Goal: Information Seeking & Learning: Understand process/instructions

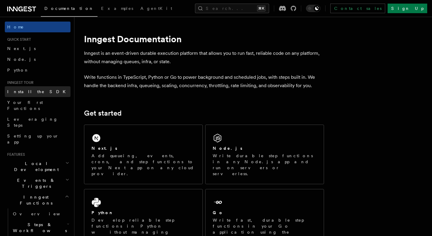
click at [30, 89] on span "Install the SDK" at bounding box center [38, 92] width 62 height 6
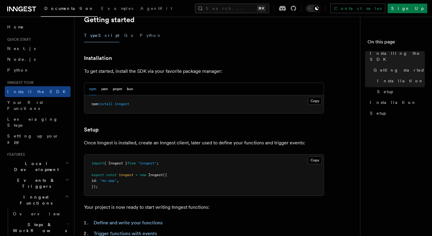
scroll to position [213, 0]
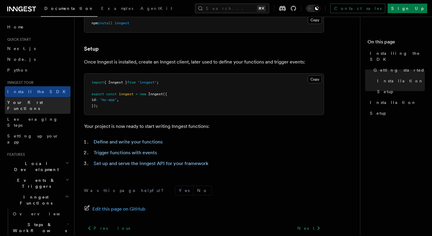
click at [30, 104] on span "Your first Functions" at bounding box center [25, 105] width 36 height 11
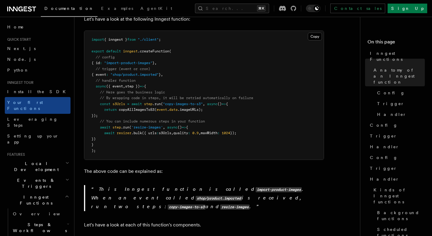
scroll to position [150, 0]
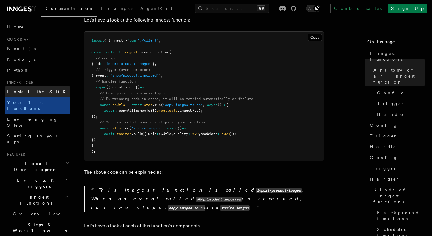
click at [37, 93] on link "Install the SDK" at bounding box center [38, 91] width 66 height 11
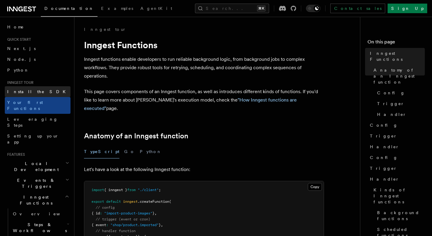
click at [28, 91] on span "Install the SDK" at bounding box center [38, 91] width 62 height 5
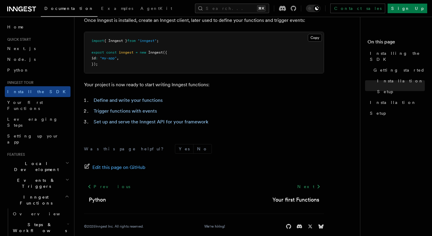
scroll to position [262, 0]
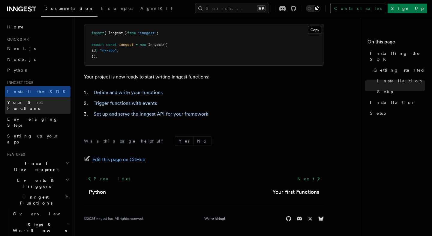
click at [35, 102] on span "Your first Functions" at bounding box center [25, 105] width 36 height 11
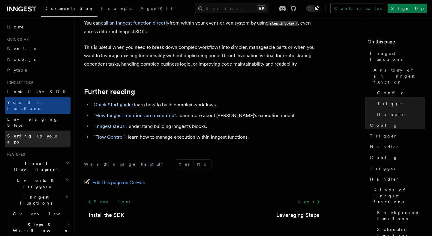
scroll to position [16, 0]
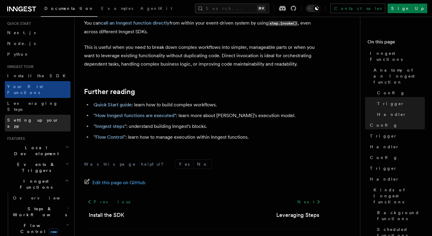
click at [35, 115] on link "Setting up your app" at bounding box center [38, 123] width 66 height 17
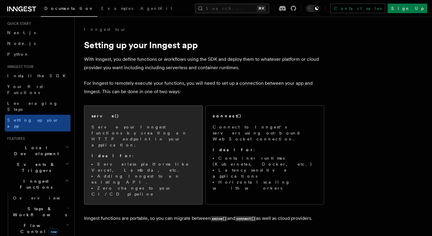
click at [156, 120] on div "serve() Serve your Inngest functions by creating an HTTP endpoint in your appli…" at bounding box center [143, 155] width 104 height 84
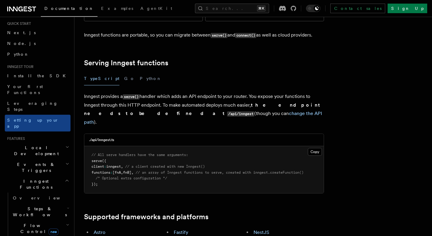
scroll to position [204, 0]
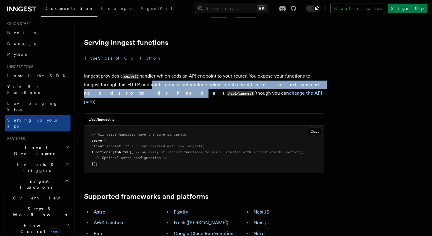
drag, startPoint x: 338, startPoint y: 54, endPoint x: 150, endPoint y: 54, distance: 188.0
click at [231, 72] on p "Inngest provides a serve() handler which adds an API endpoint to your router. Y…" at bounding box center [204, 89] width 240 height 34
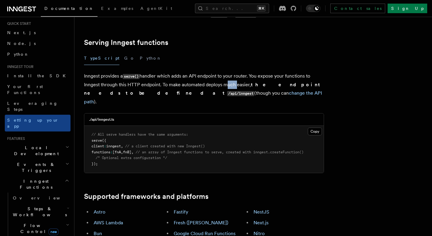
click at [231, 72] on p "Inngest provides a serve() handler which adds an API endpoint to your router. Y…" at bounding box center [204, 89] width 240 height 34
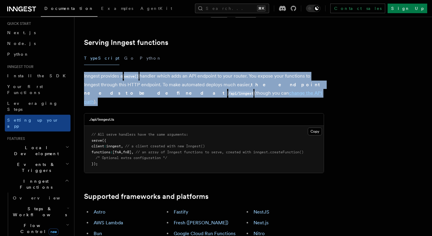
click at [231, 72] on p "Inngest provides a serve() handler which adds an API endpoint to your router. Y…" at bounding box center [204, 89] width 240 height 34
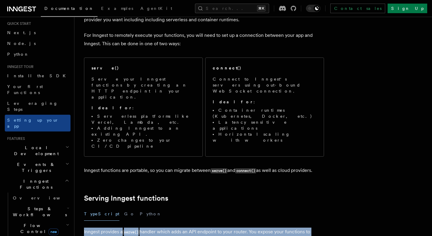
scroll to position [0, 0]
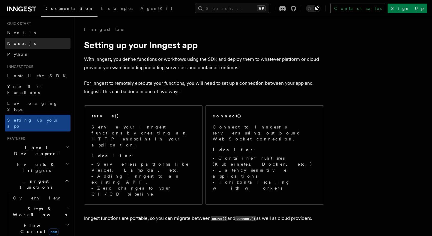
click at [31, 43] on link "Node.js" at bounding box center [38, 43] width 66 height 11
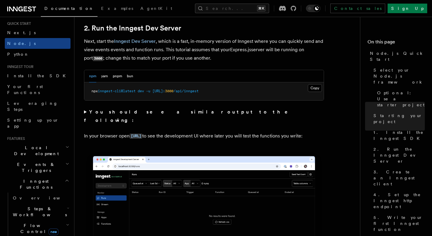
scroll to position [481, 0]
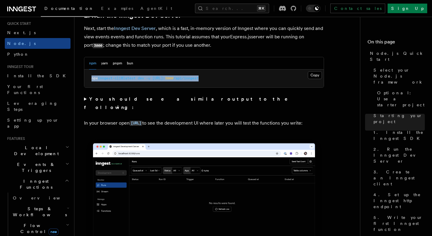
drag, startPoint x: 90, startPoint y: 79, endPoint x: 251, endPoint y: 78, distance: 161.3
click at [252, 78] on pre "npx inngest-cli@latest dev -u [URL]: 3000 /api/inngest" at bounding box center [203, 79] width 239 height 18
click at [209, 122] on p "In your browser open [URL] to see the development UI where later you will test …" at bounding box center [204, 123] width 240 height 9
